Goal: Task Accomplishment & Management: Manage account settings

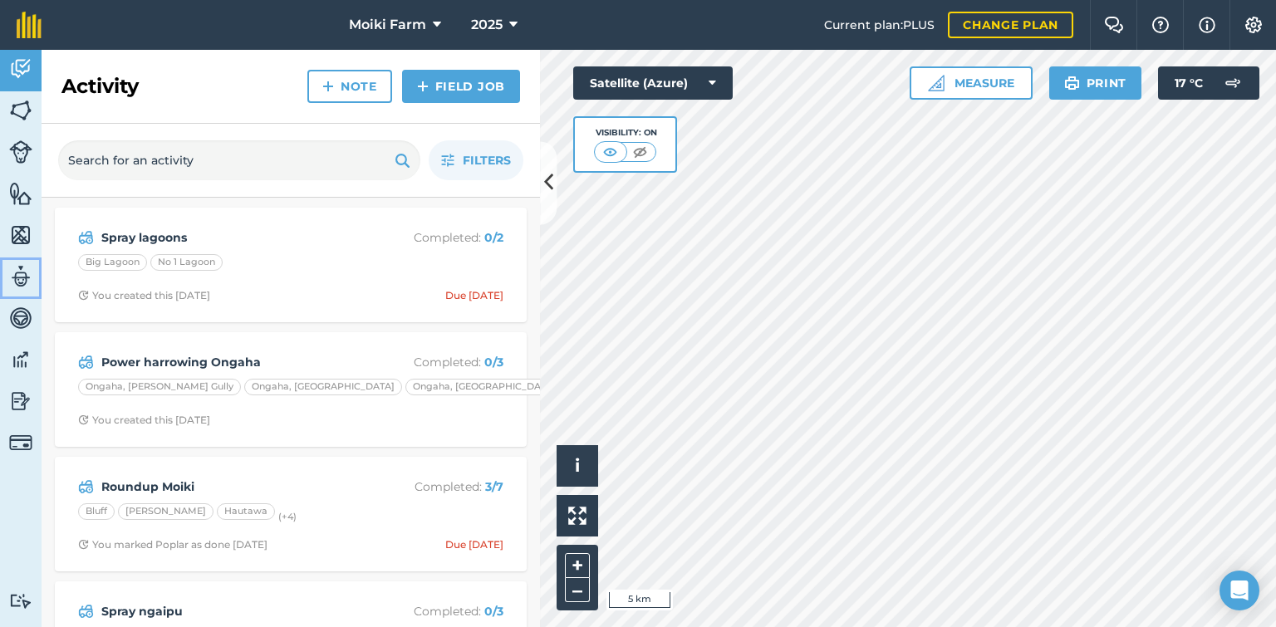
click at [29, 273] on img at bounding box center [20, 276] width 23 height 25
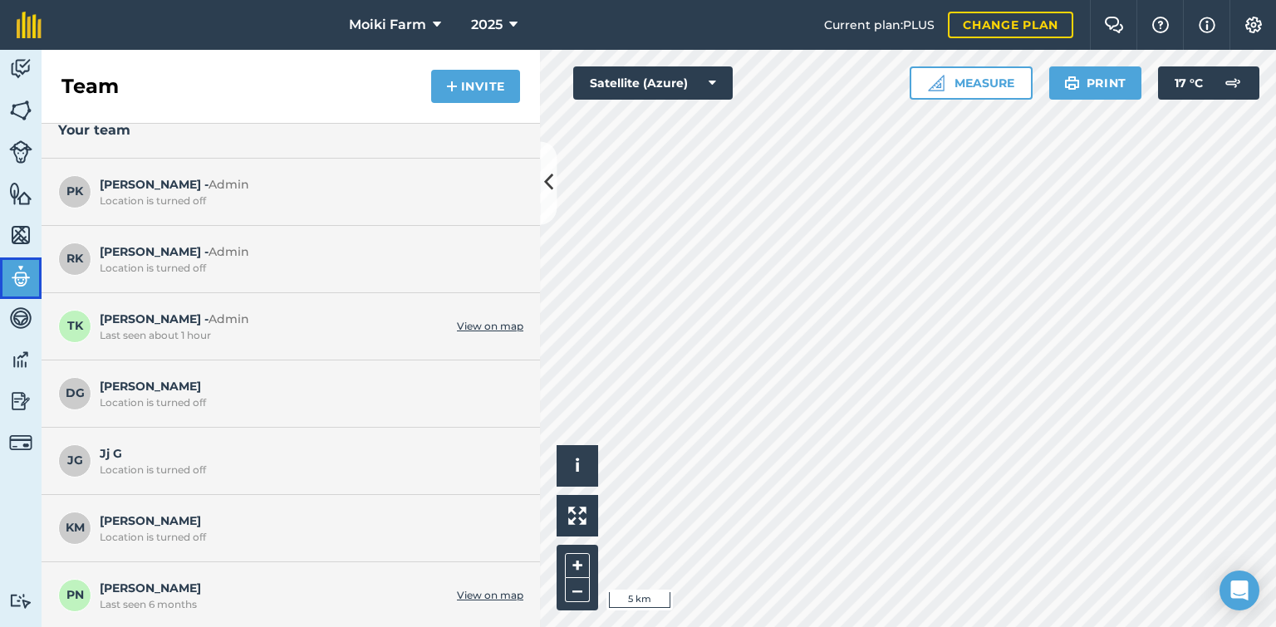
scroll to position [8, 0]
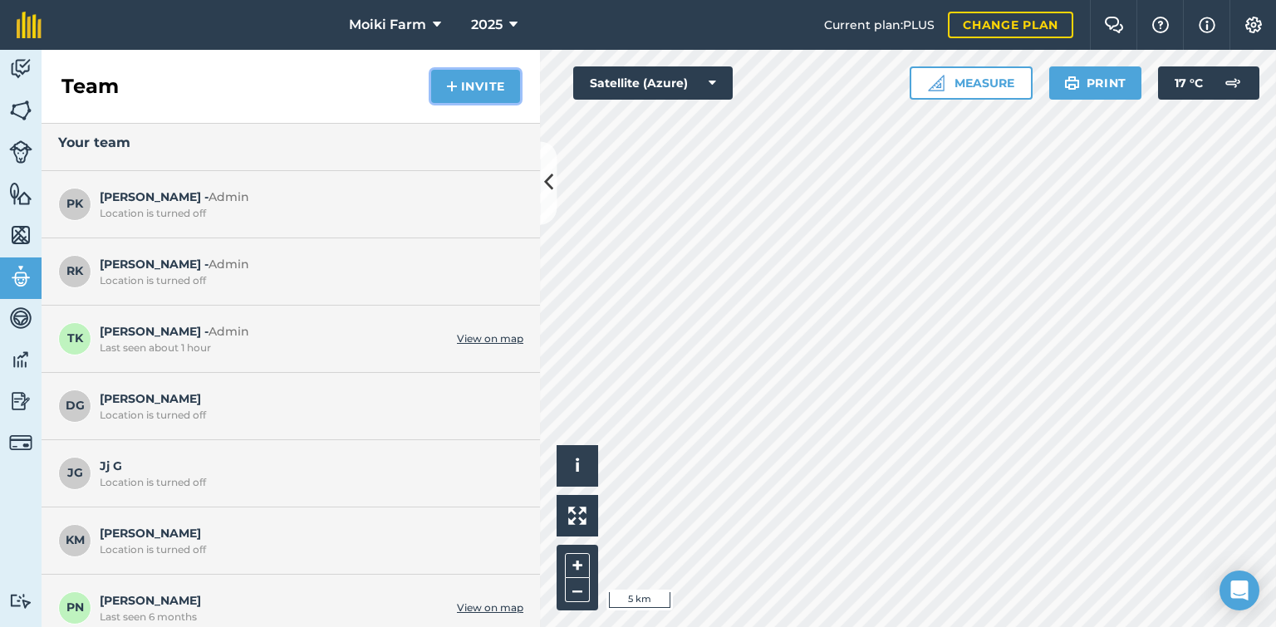
click at [444, 94] on button "Invite" at bounding box center [475, 86] width 89 height 33
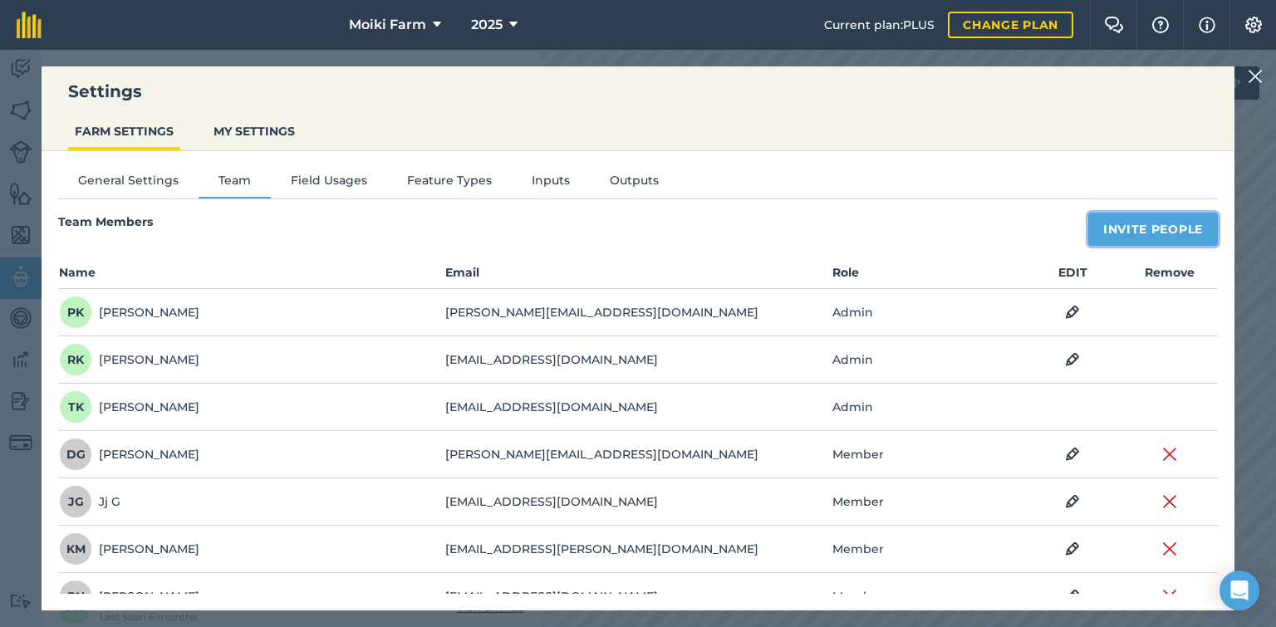
click at [1103, 233] on button "Invite People" at bounding box center [1153, 229] width 130 height 33
select select "MEMBER"
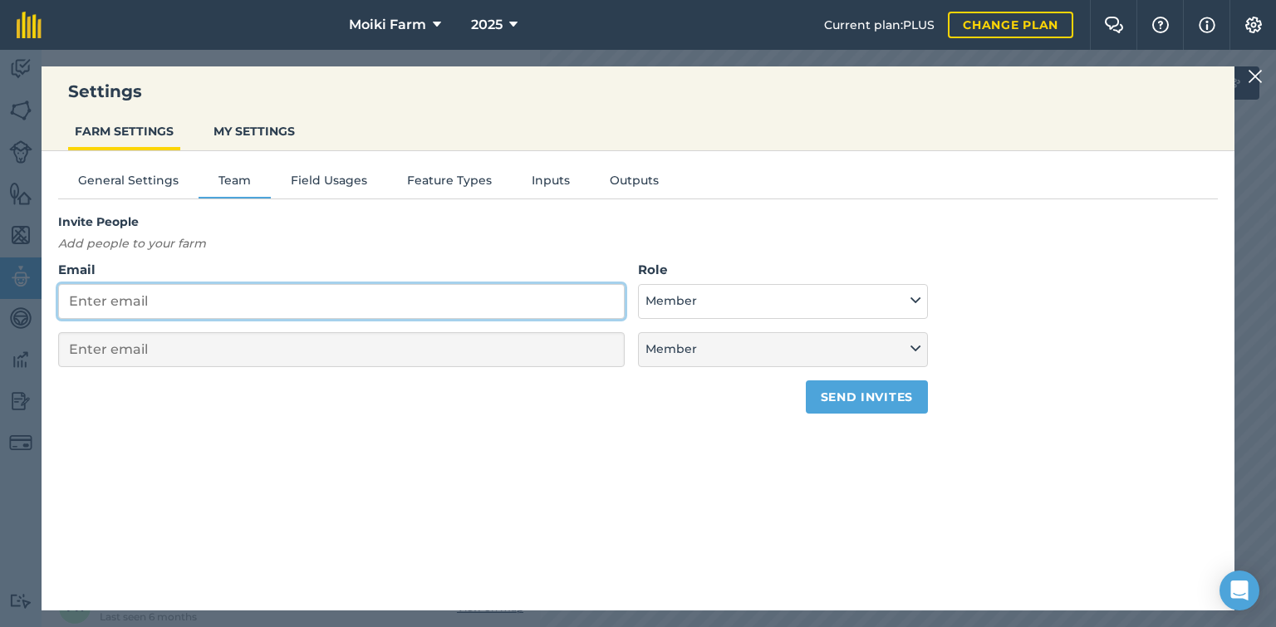
click at [506, 310] on input "Email" at bounding box center [341, 301] width 566 height 35
type input "bl"
select select "MEMBER"
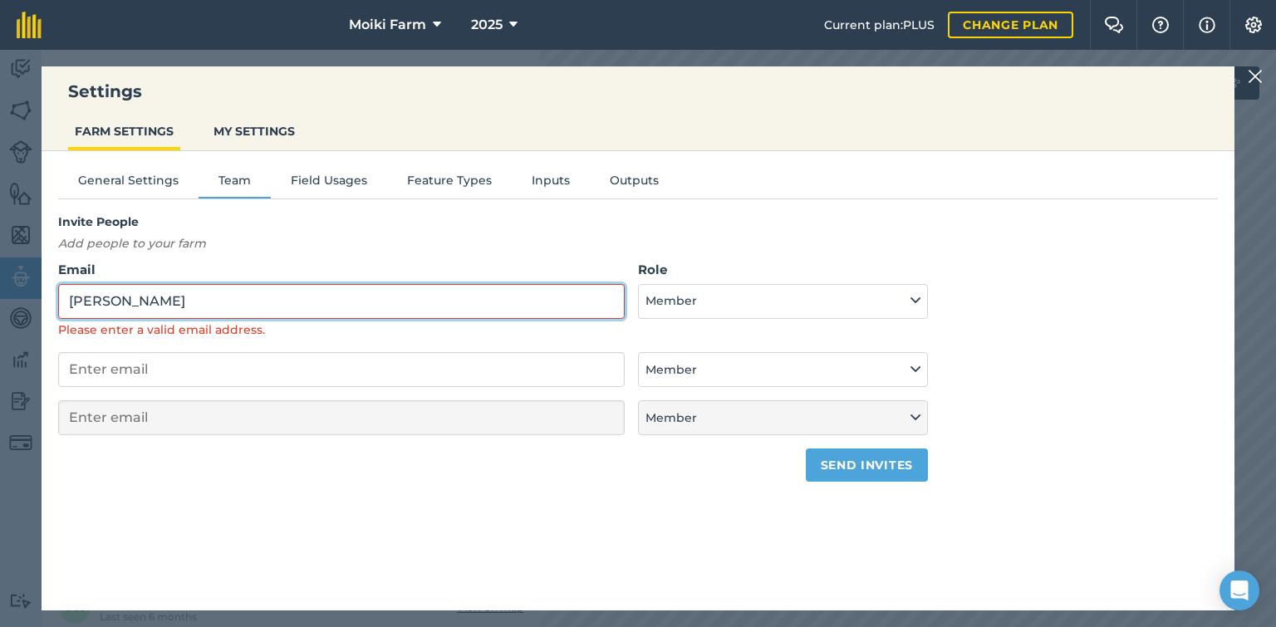
type input "[PERSON_NAME]"
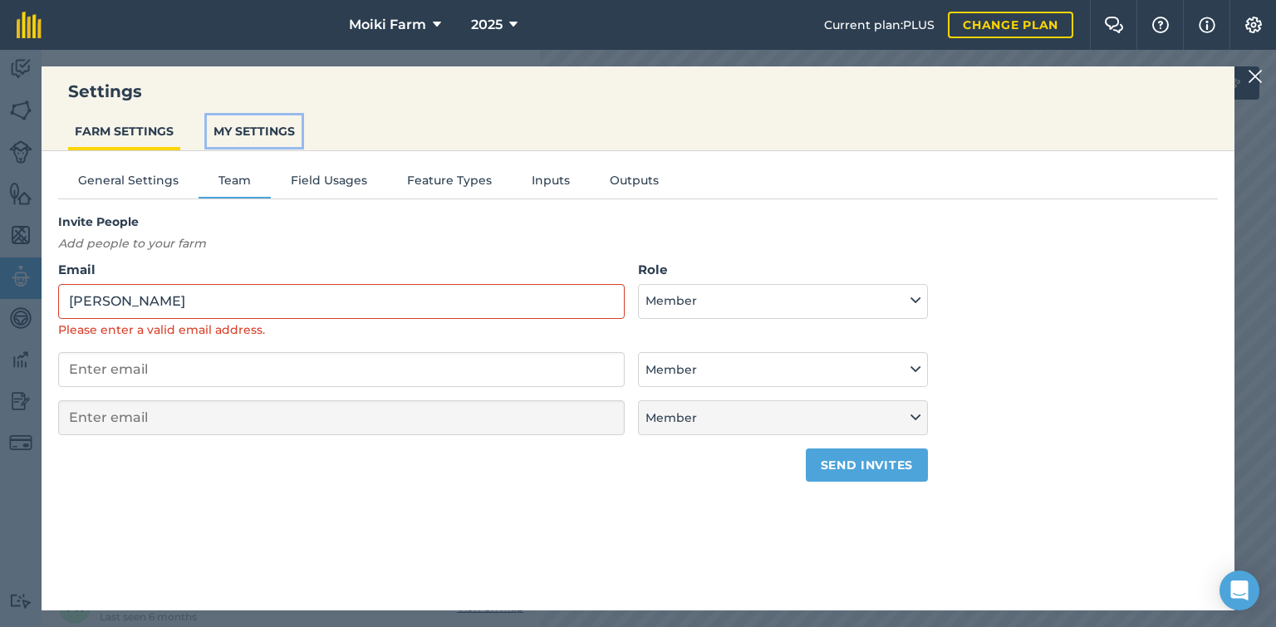
click at [262, 140] on button "MY SETTINGS" at bounding box center [254, 131] width 95 height 32
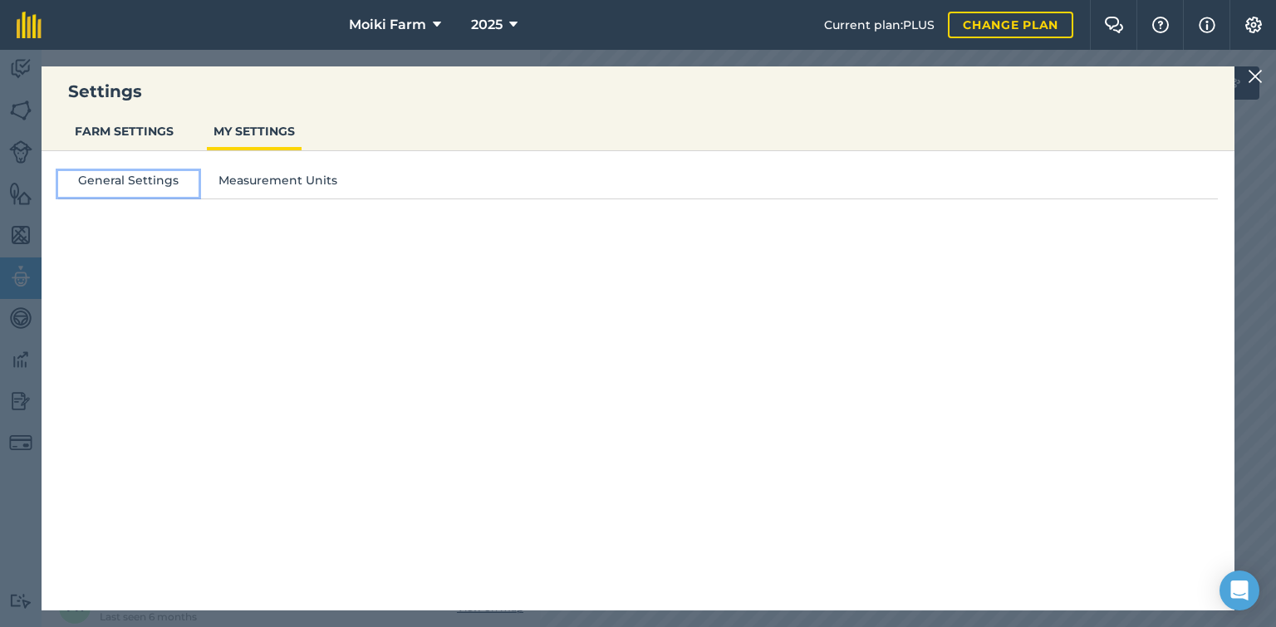
click at [161, 190] on button "General Settings" at bounding box center [128, 183] width 140 height 25
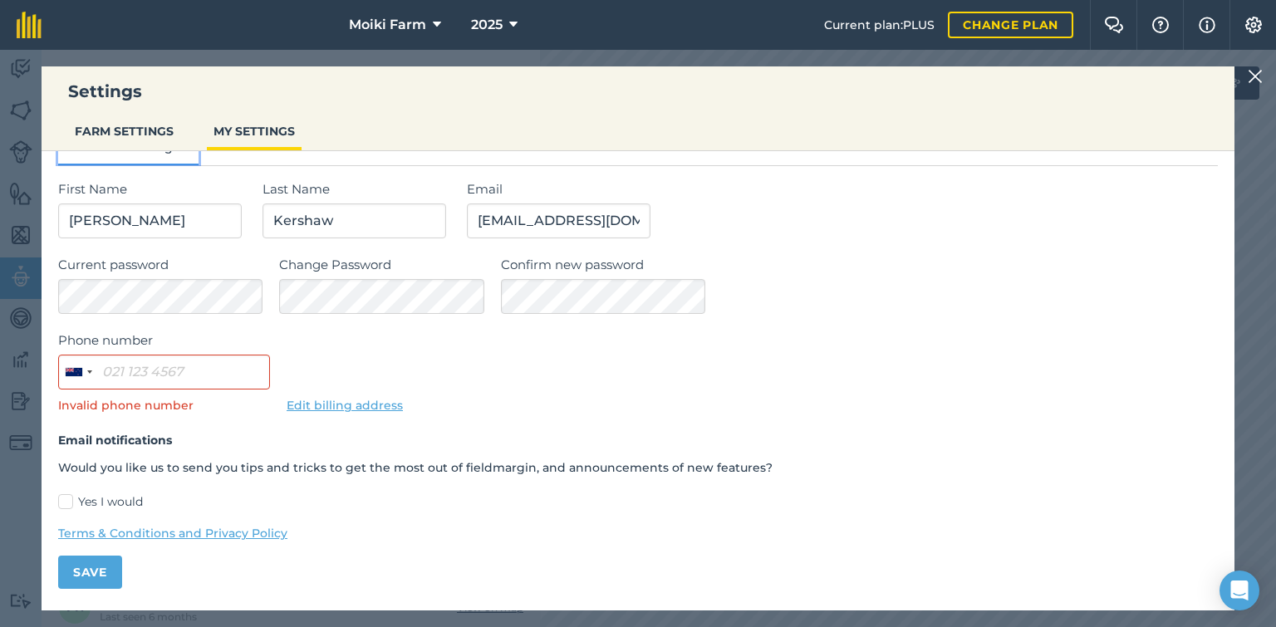
scroll to position [33, 0]
click at [67, 502] on label "Yes I would" at bounding box center [638, 501] width 1160 height 17
click at [67, 527] on input "Yes I would" at bounding box center [63, 532] width 11 height 11
checkbox input "true"
click at [83, 563] on button "Save" at bounding box center [90, 572] width 64 height 33
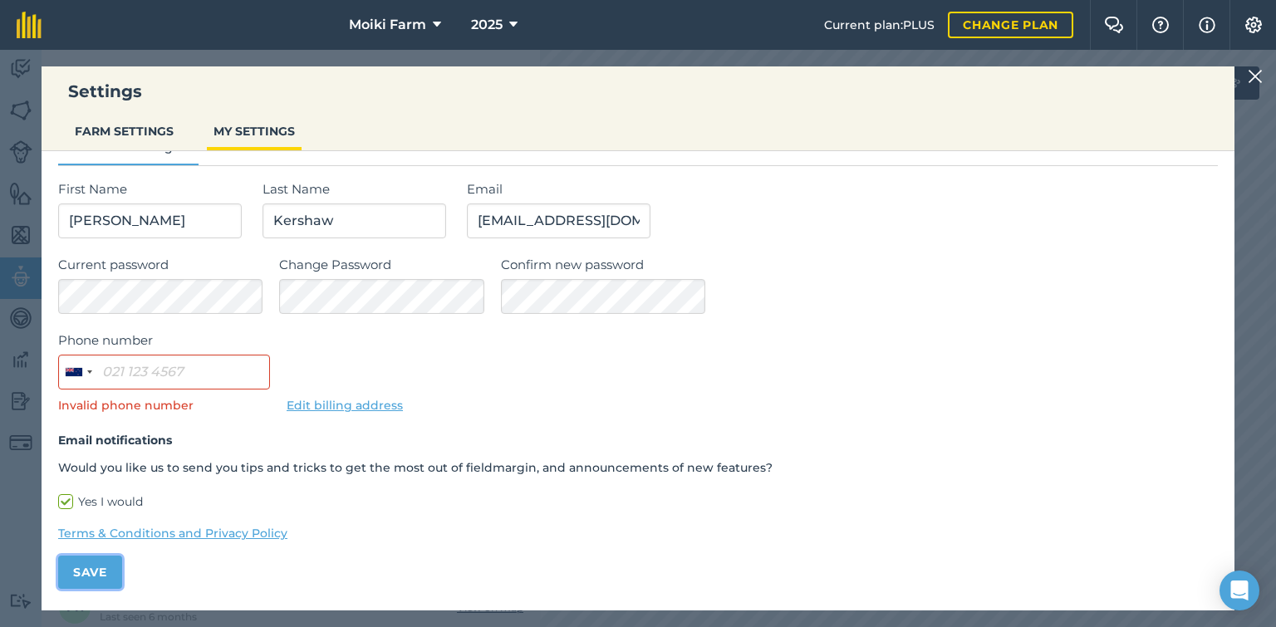
click at [96, 566] on button "Save" at bounding box center [90, 572] width 64 height 33
click at [137, 127] on button "FARM SETTINGS" at bounding box center [124, 131] width 112 height 32
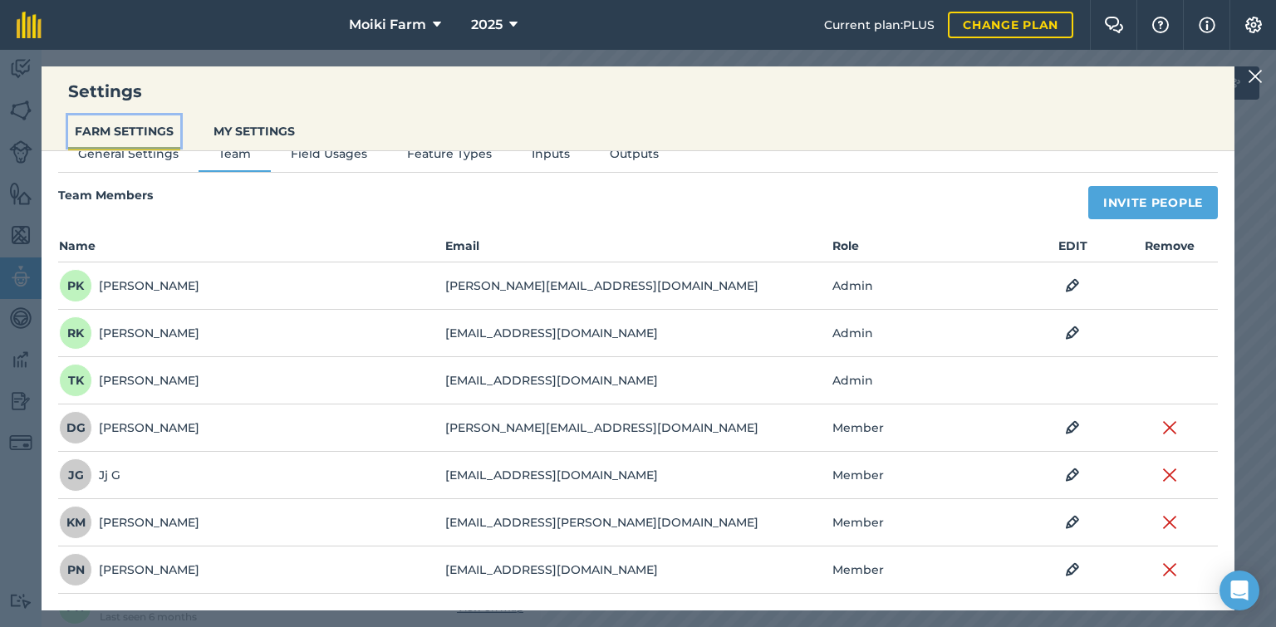
scroll to position [23, 0]
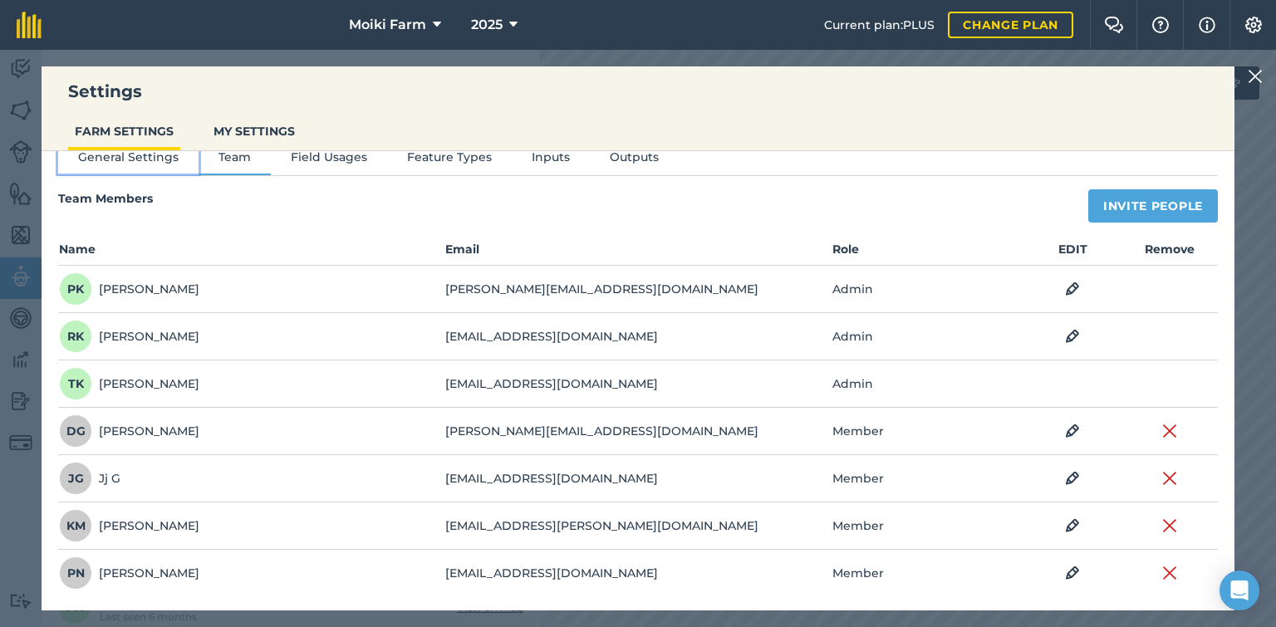
click at [140, 152] on button "General Settings" at bounding box center [128, 160] width 140 height 25
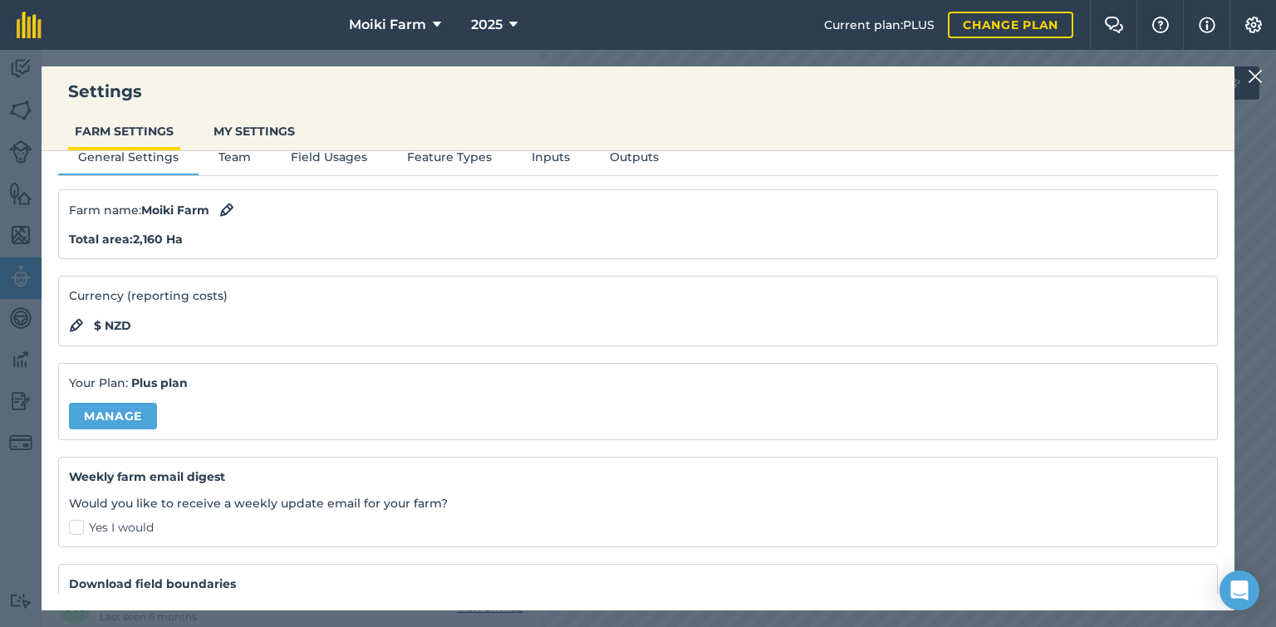
click at [74, 524] on label "Yes I would" at bounding box center [638, 527] width 1138 height 17
click at [74, 542] on input "Yes I would" at bounding box center [74, 547] width 11 height 11
checkbox input "true"
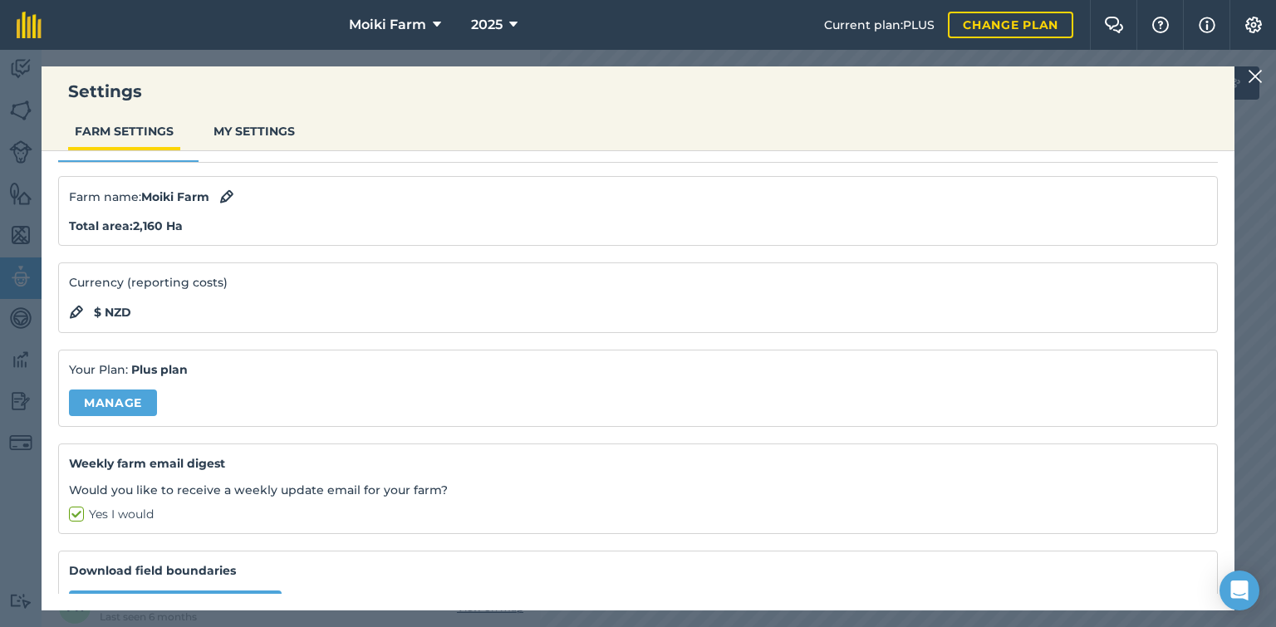
scroll to position [0, 0]
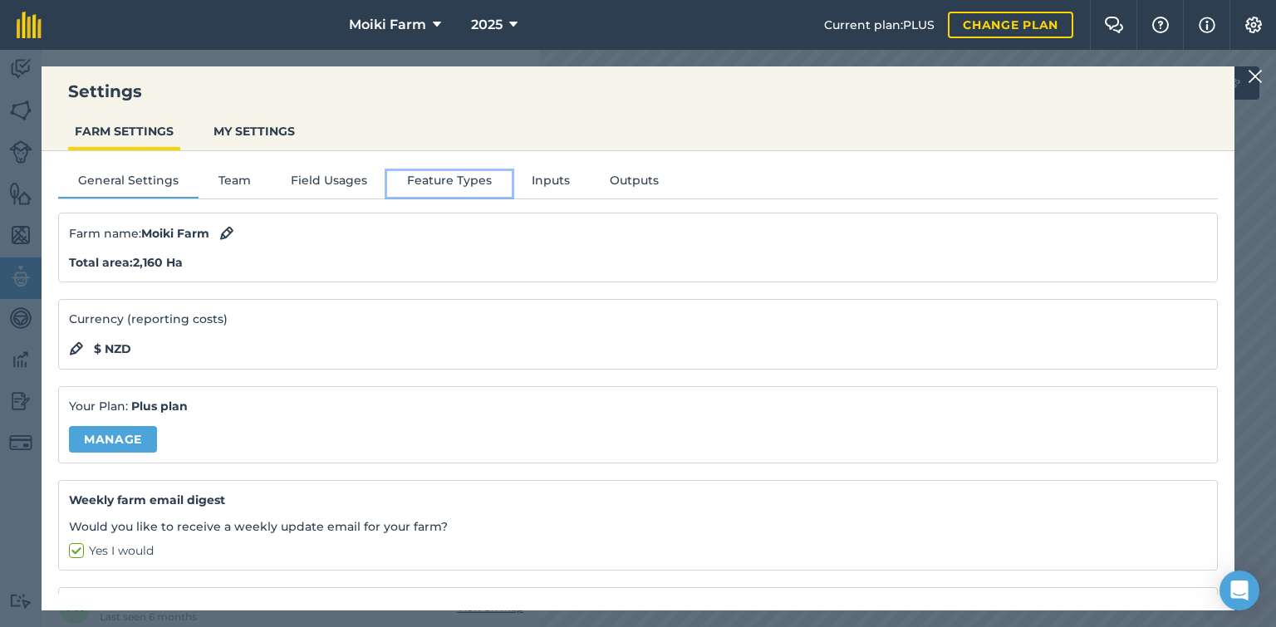
click at [451, 177] on button "Feature Types" at bounding box center [449, 183] width 125 height 25
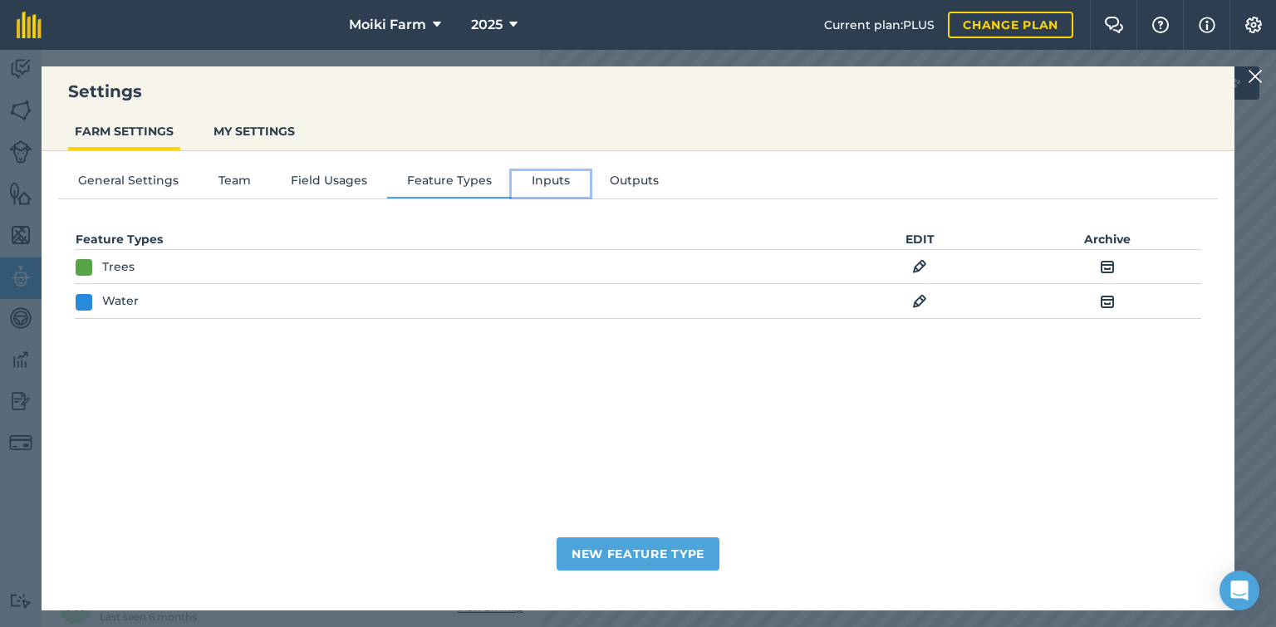
click at [565, 177] on button "Inputs" at bounding box center [551, 183] width 78 height 25
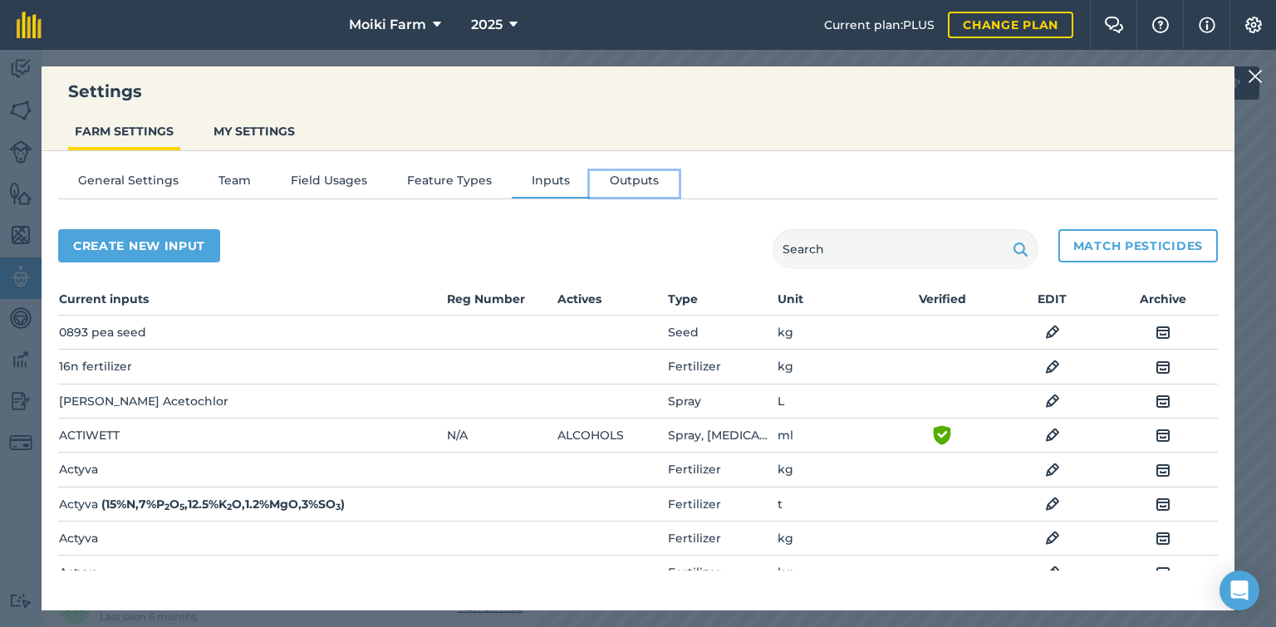
click at [628, 179] on button "Outputs" at bounding box center [634, 183] width 89 height 25
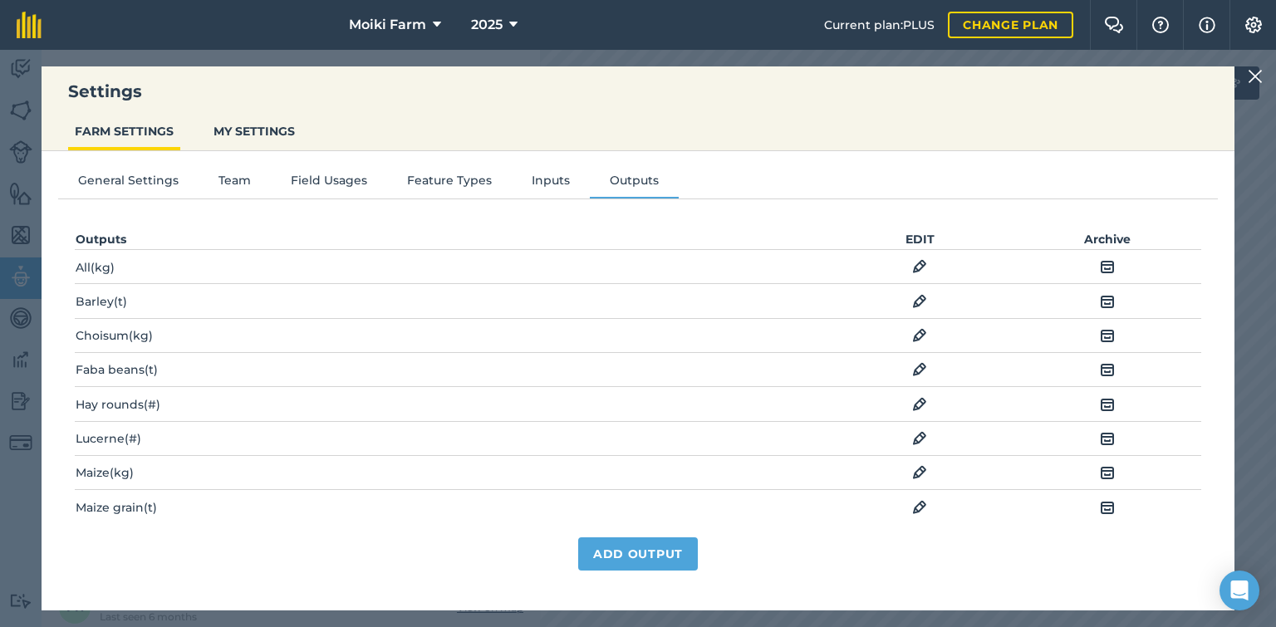
click at [912, 302] on img at bounding box center [919, 302] width 15 height 20
select select "METRIC_TONNES"
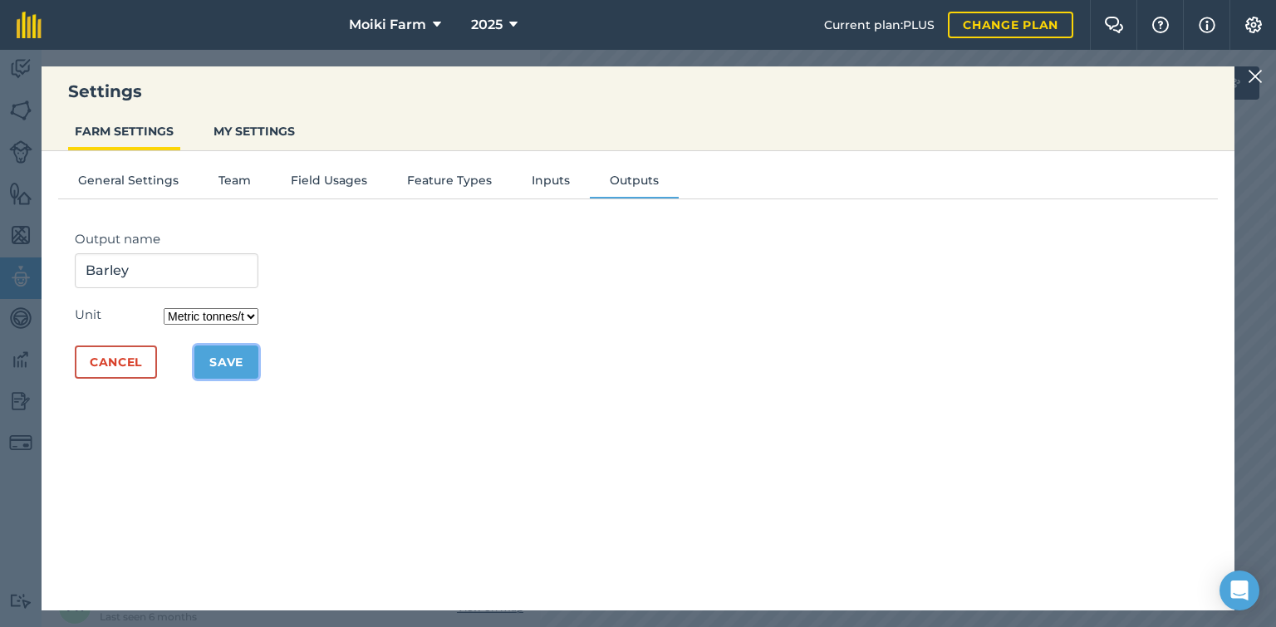
click at [226, 362] on button "Save" at bounding box center [226, 362] width 64 height 33
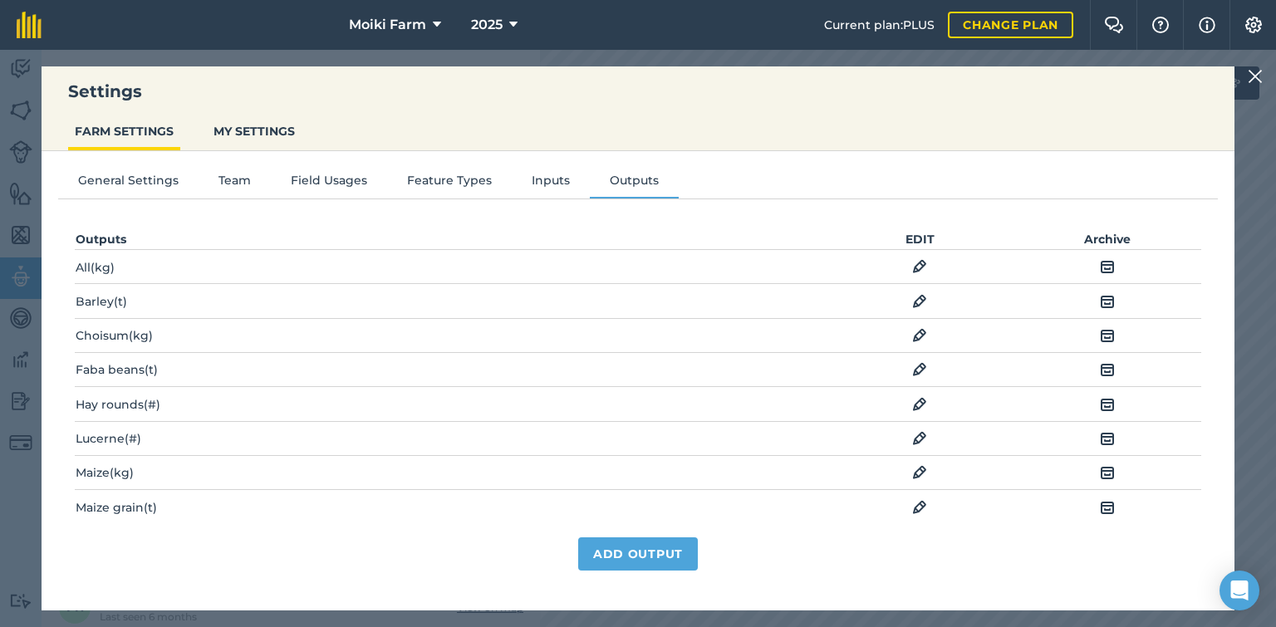
click at [1248, 77] on img at bounding box center [1255, 76] width 15 height 20
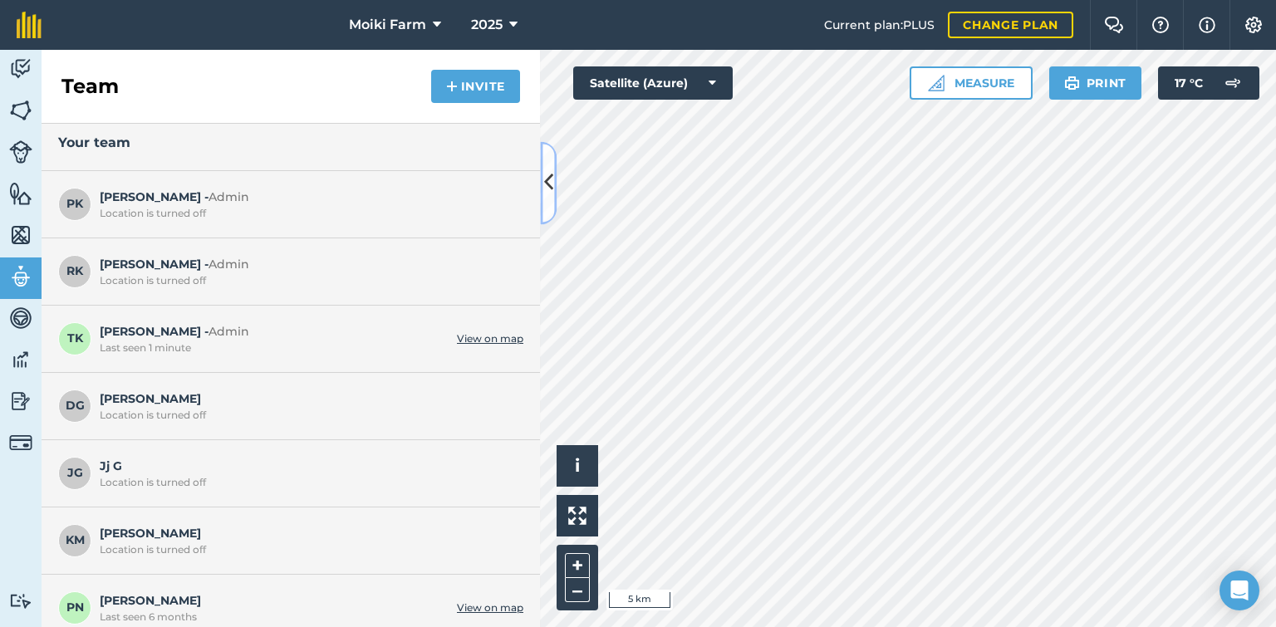
click at [552, 193] on icon at bounding box center [548, 183] width 9 height 29
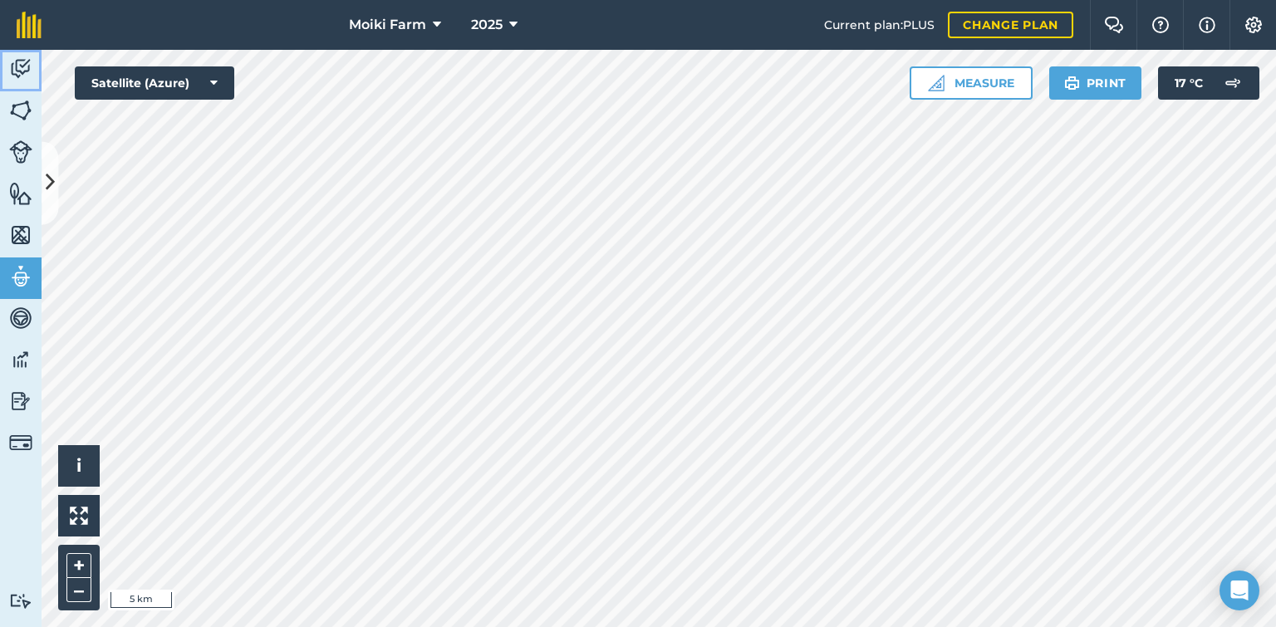
click at [22, 65] on img at bounding box center [20, 68] width 23 height 25
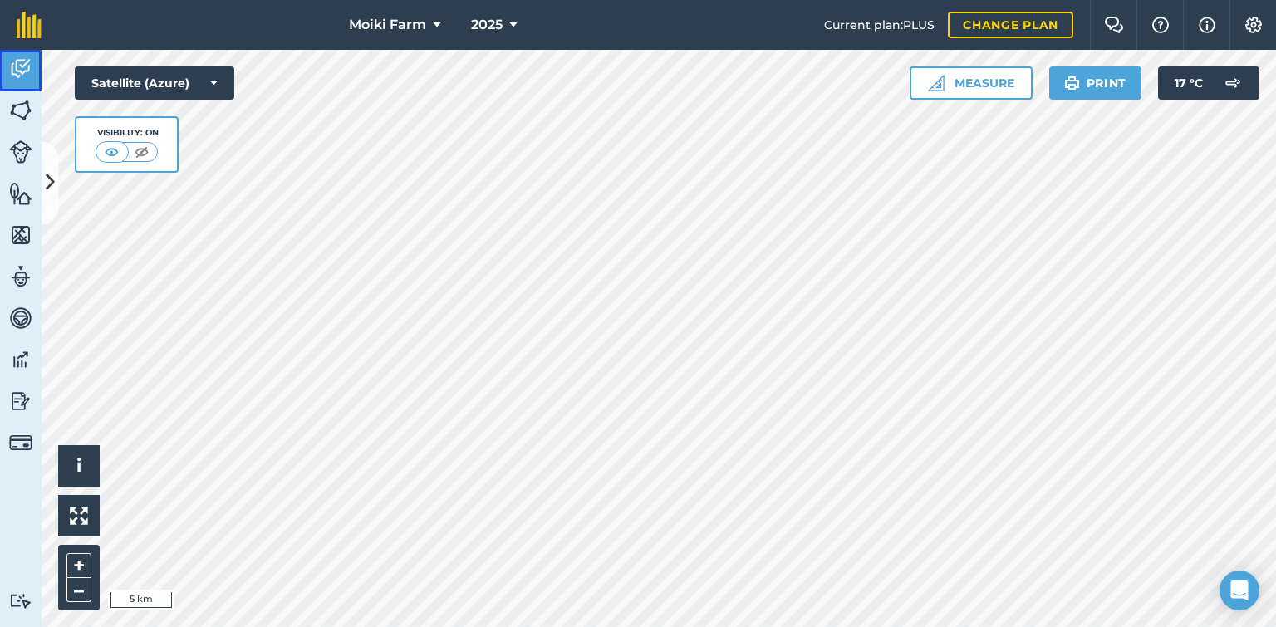
click at [22, 65] on img at bounding box center [20, 68] width 23 height 25
click at [47, 200] on button at bounding box center [50, 182] width 17 height 83
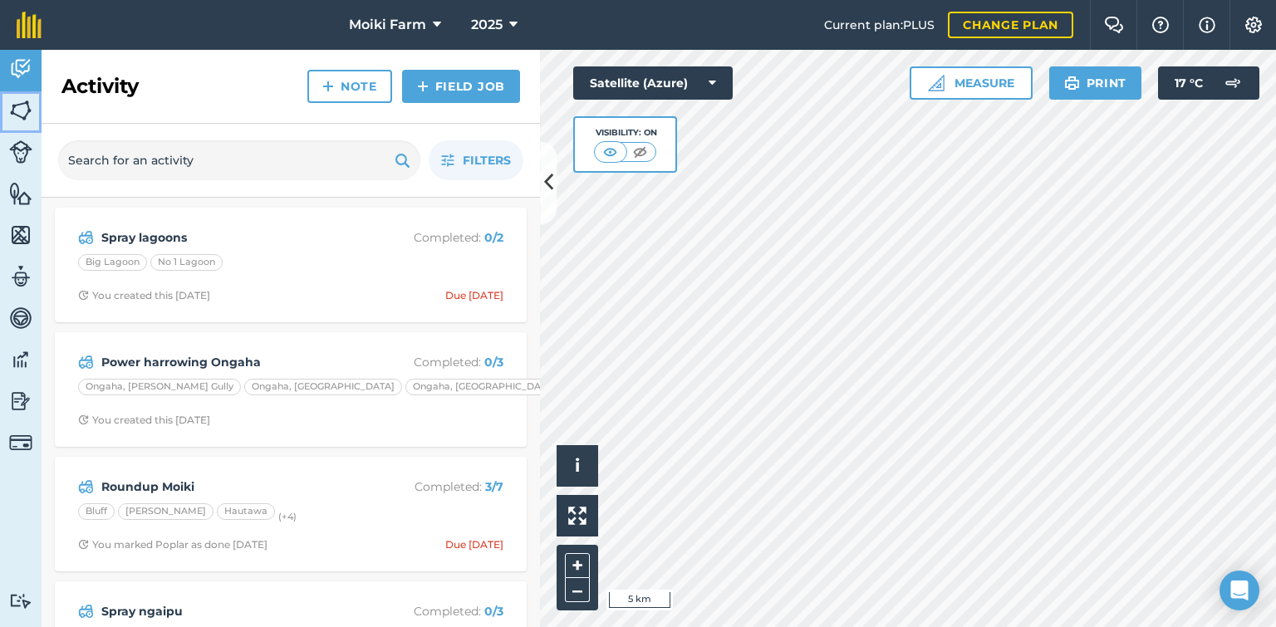
click at [27, 116] on img at bounding box center [20, 110] width 23 height 25
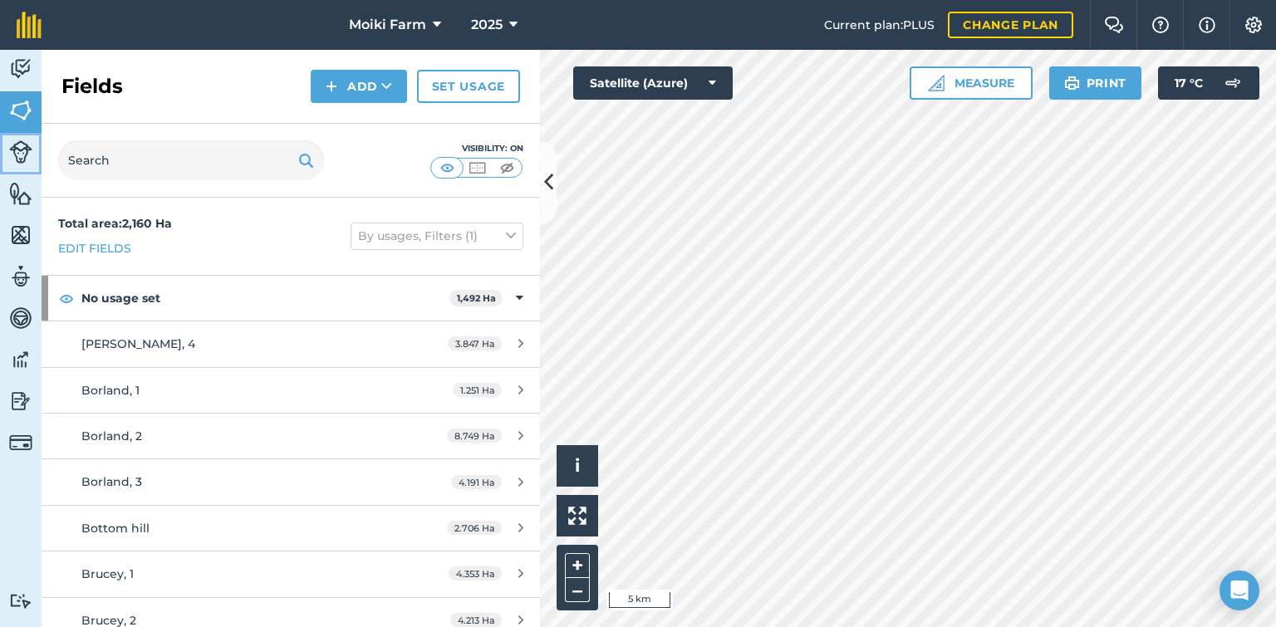
click at [20, 142] on img at bounding box center [20, 151] width 23 height 23
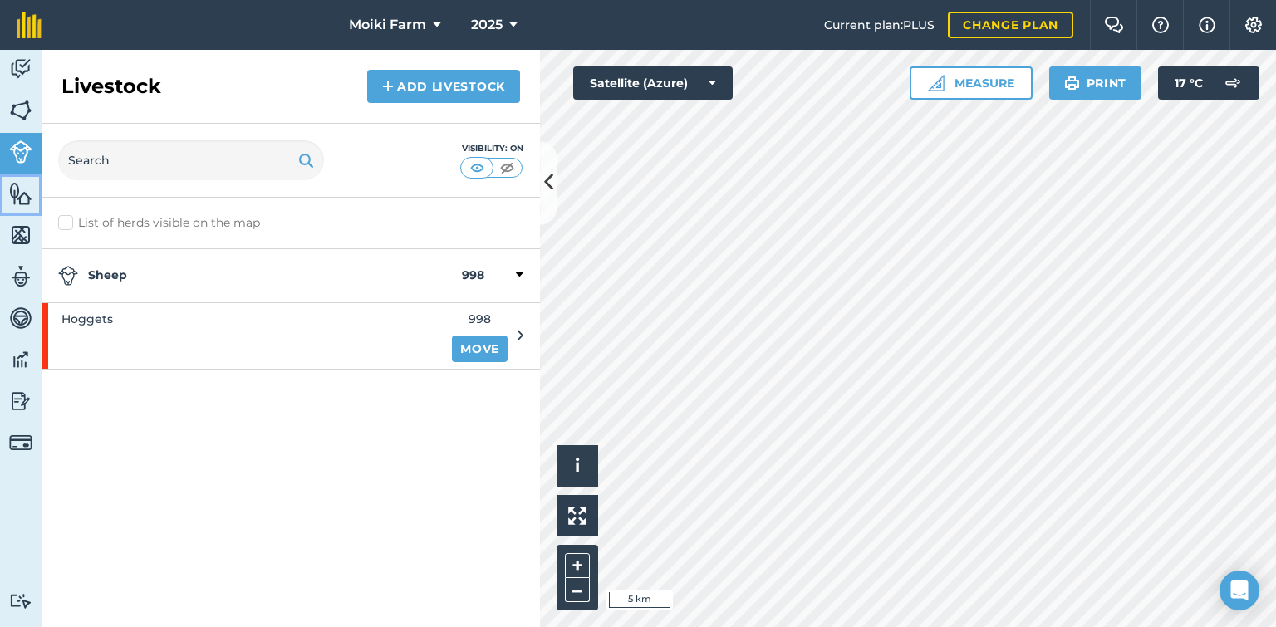
click at [26, 188] on img at bounding box center [20, 193] width 23 height 25
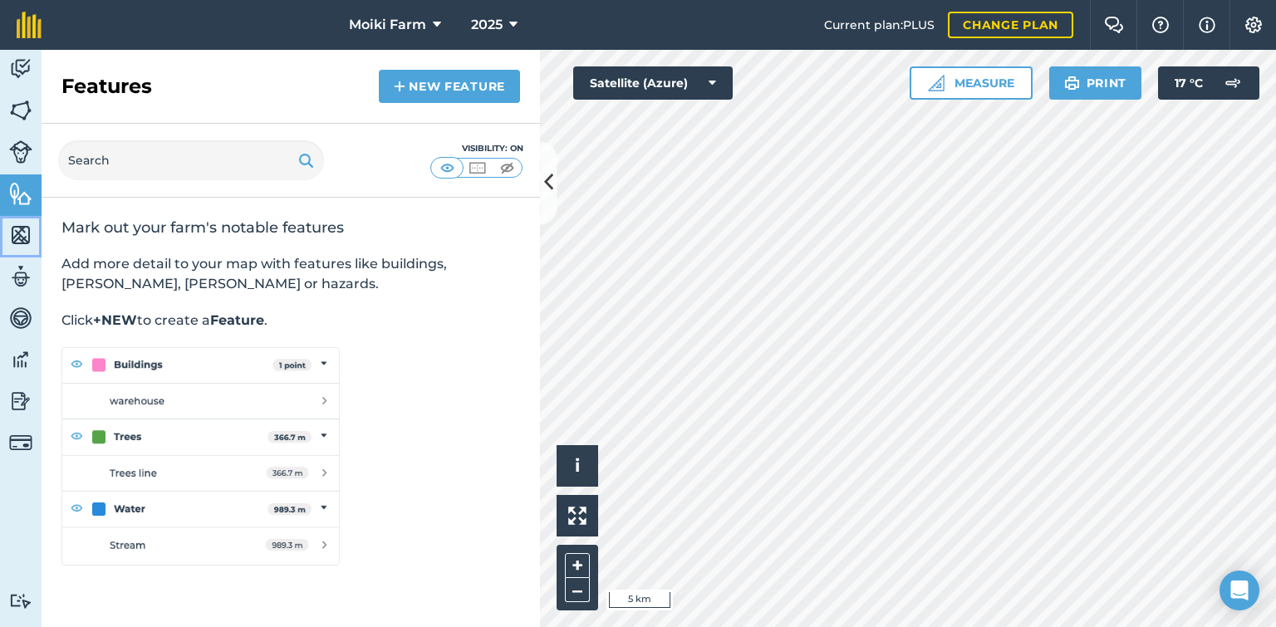
click at [21, 223] on img at bounding box center [20, 235] width 23 height 25
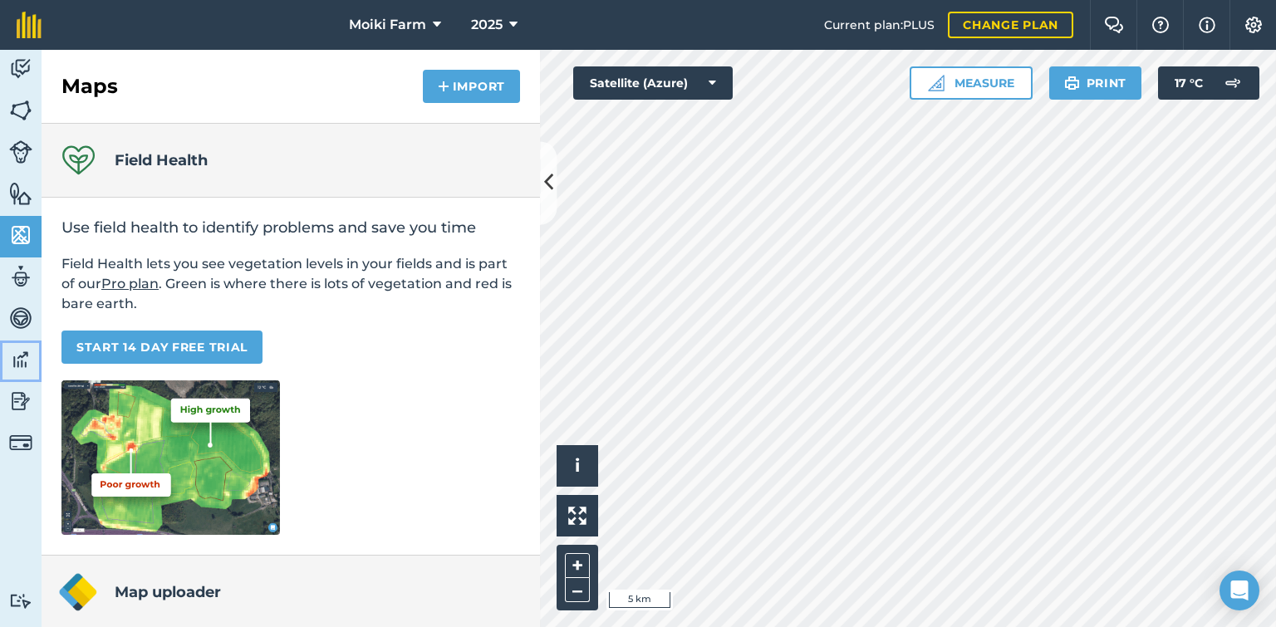
click at [16, 364] on img at bounding box center [20, 359] width 23 height 25
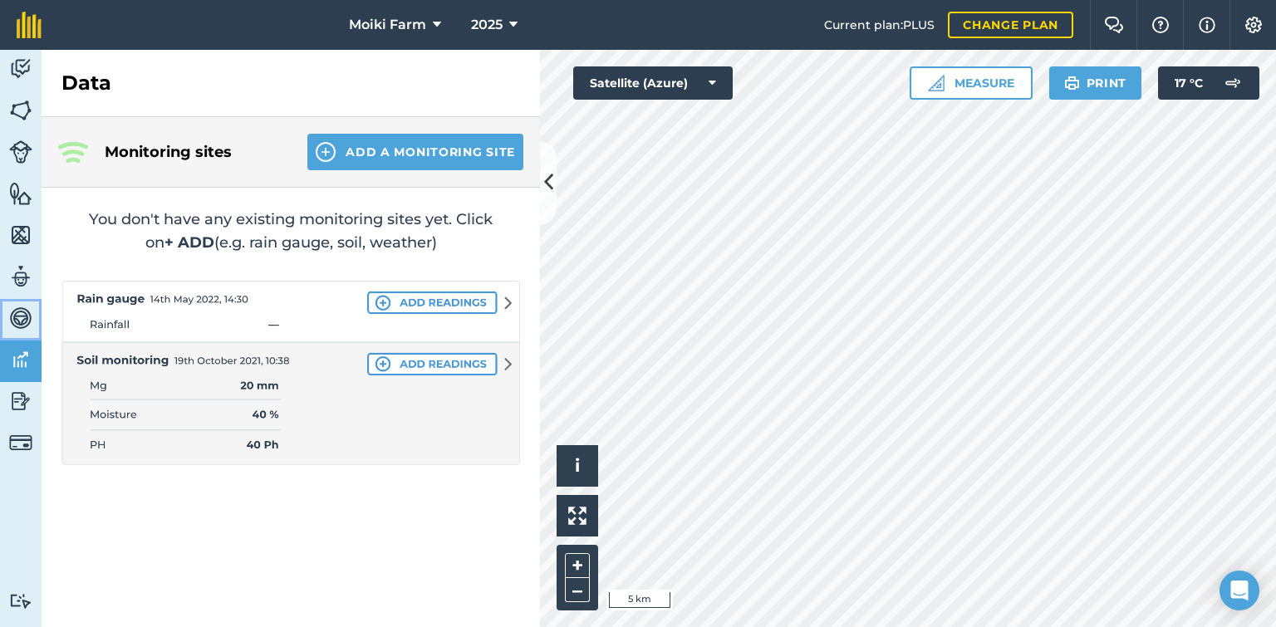
click at [17, 326] on img at bounding box center [20, 318] width 23 height 25
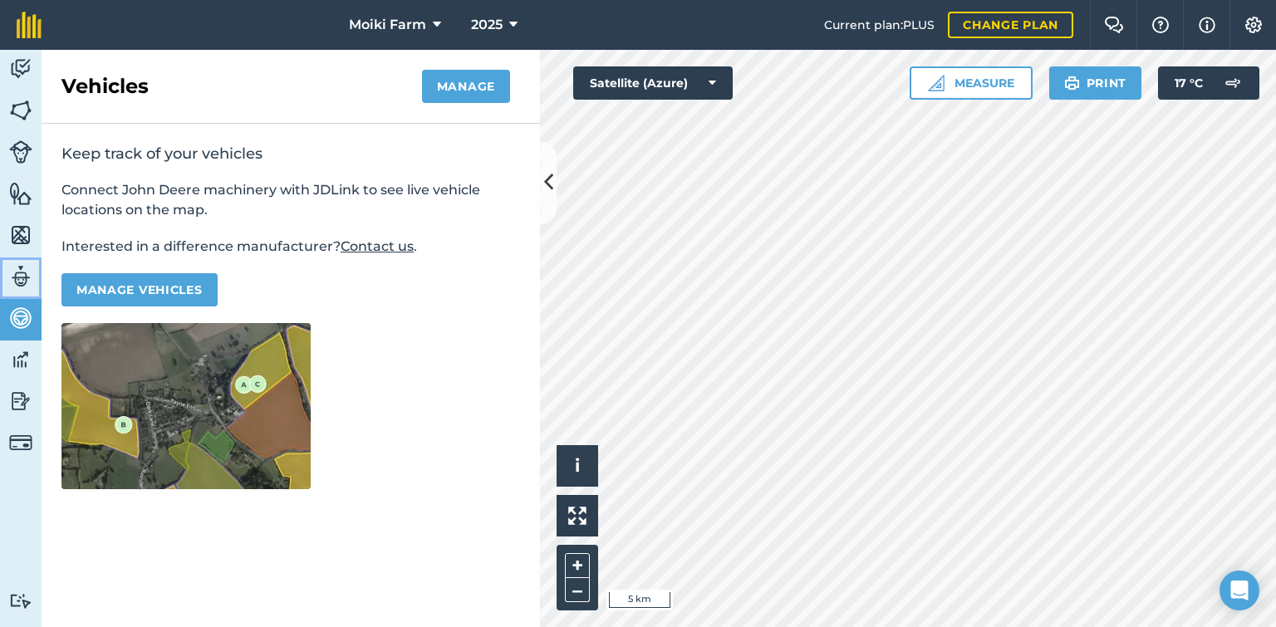
click at [12, 283] on img at bounding box center [20, 276] width 23 height 25
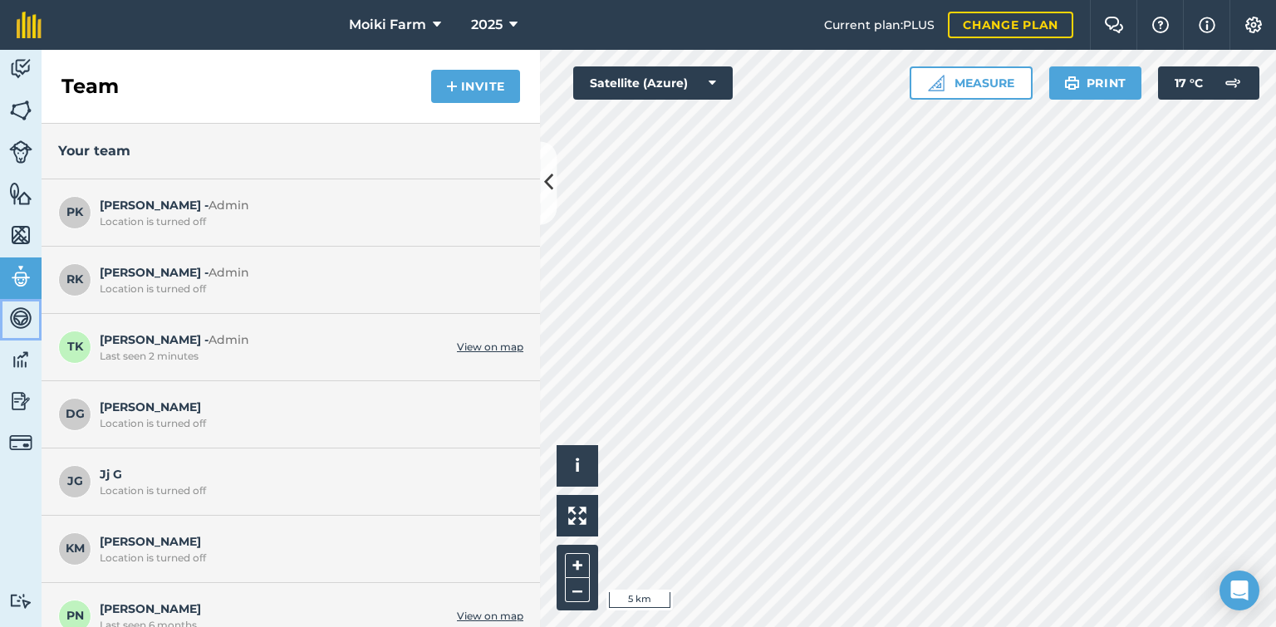
click at [14, 313] on img at bounding box center [20, 318] width 23 height 25
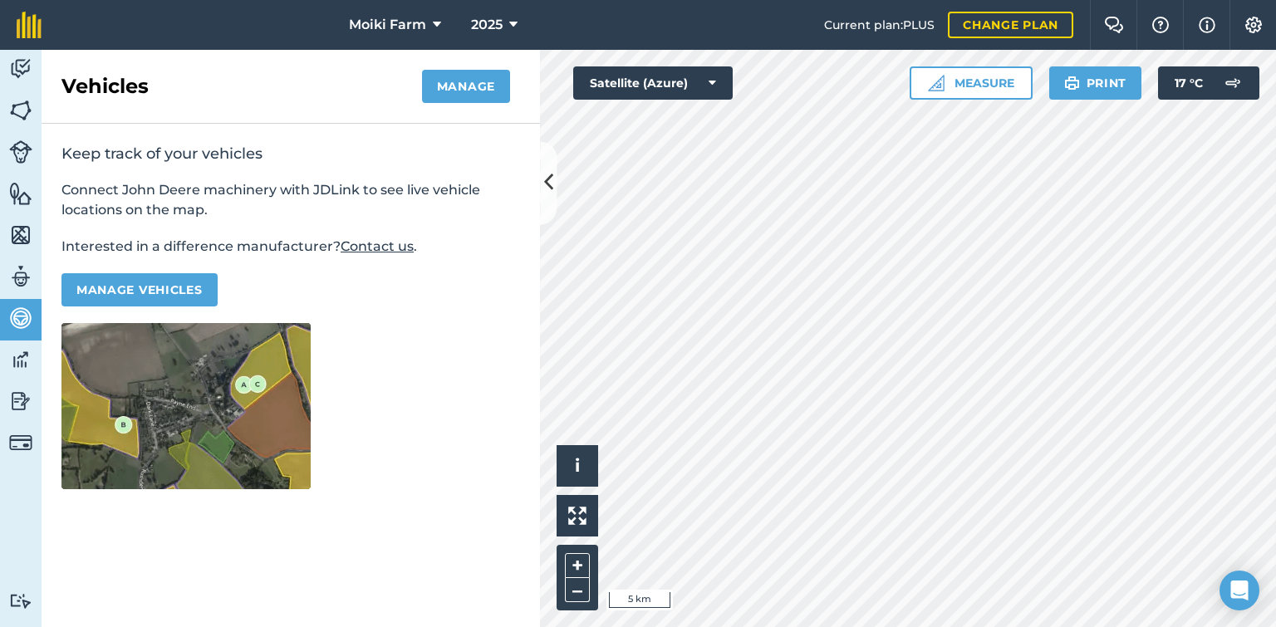
click at [367, 249] on link "Contact us" at bounding box center [377, 246] width 73 height 16
